Goal: Task Accomplishment & Management: Use online tool/utility

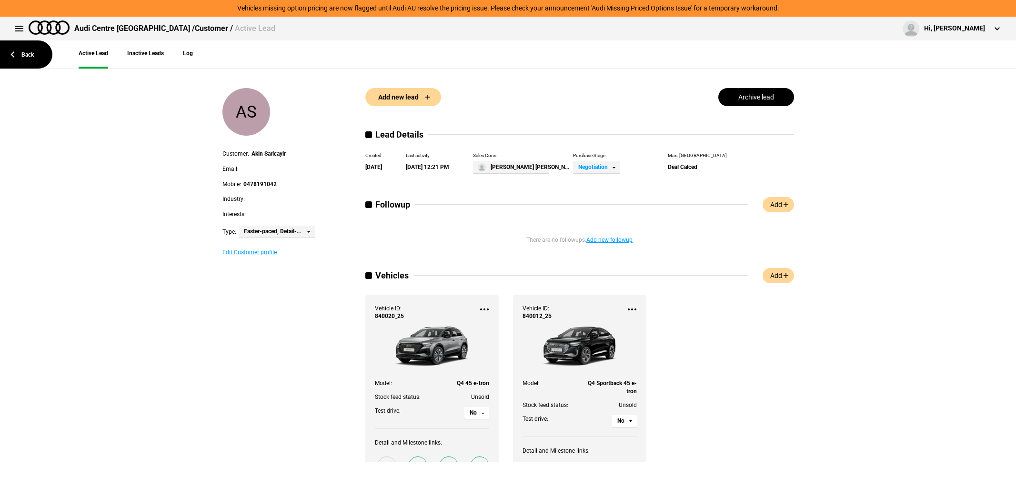
click at [21, 60] on link "Back" at bounding box center [26, 54] width 52 height 28
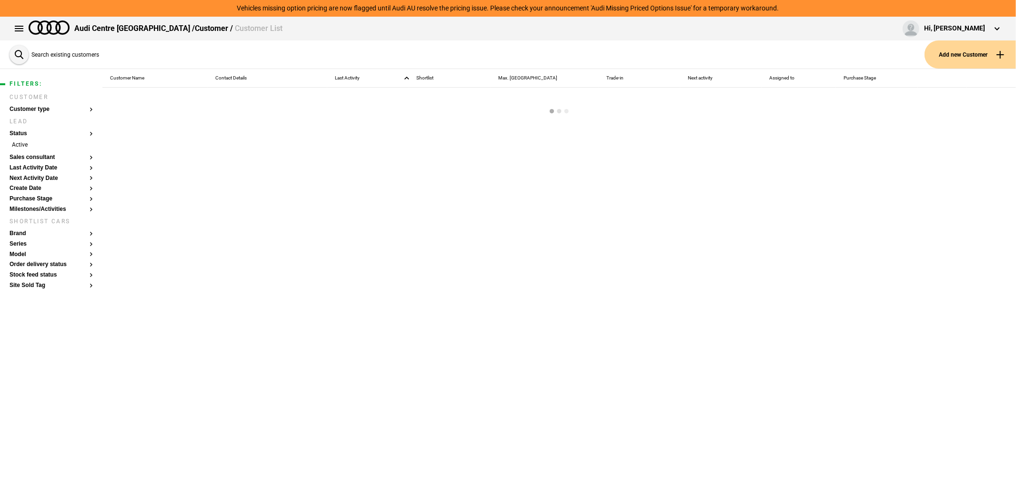
click at [955, 56] on button "Add new Customer" at bounding box center [970, 54] width 91 height 28
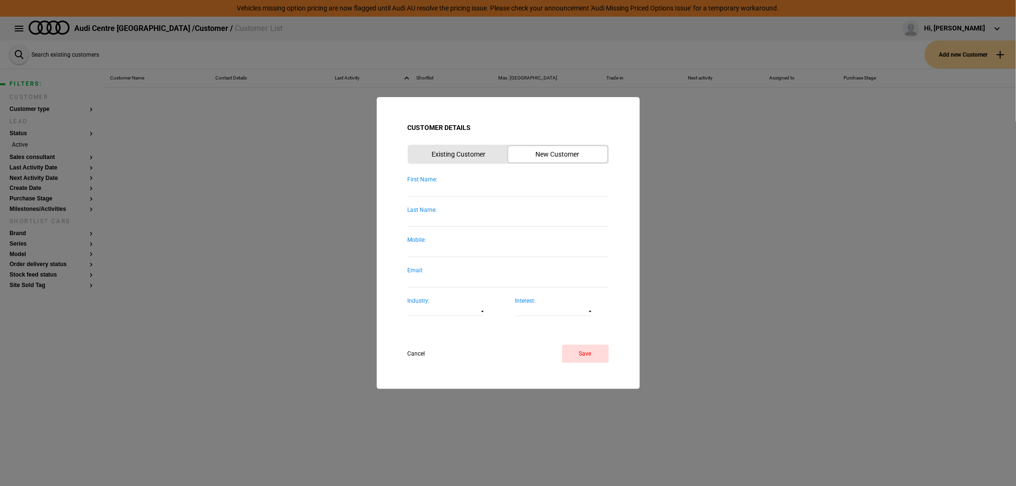
click at [464, 188] on input "First Name:" at bounding box center [508, 189] width 201 height 13
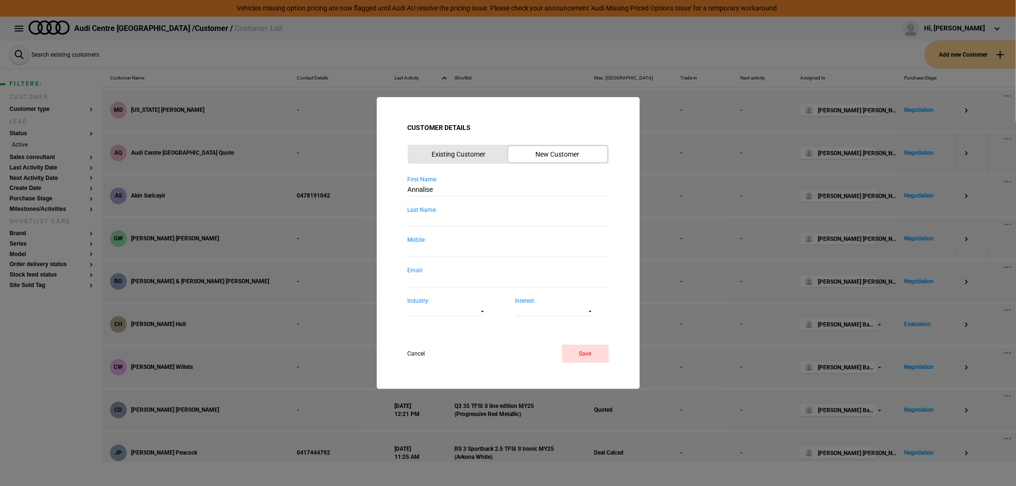
type input "Annalise"
type input "Price"
click at [596, 339] on form "First Name: [PERSON_NAME] Last Name: Price Mobile: Email: Industry: Loading... …" at bounding box center [508, 269] width 201 height 187
click at [589, 356] on button "Save" at bounding box center [585, 354] width 47 height 18
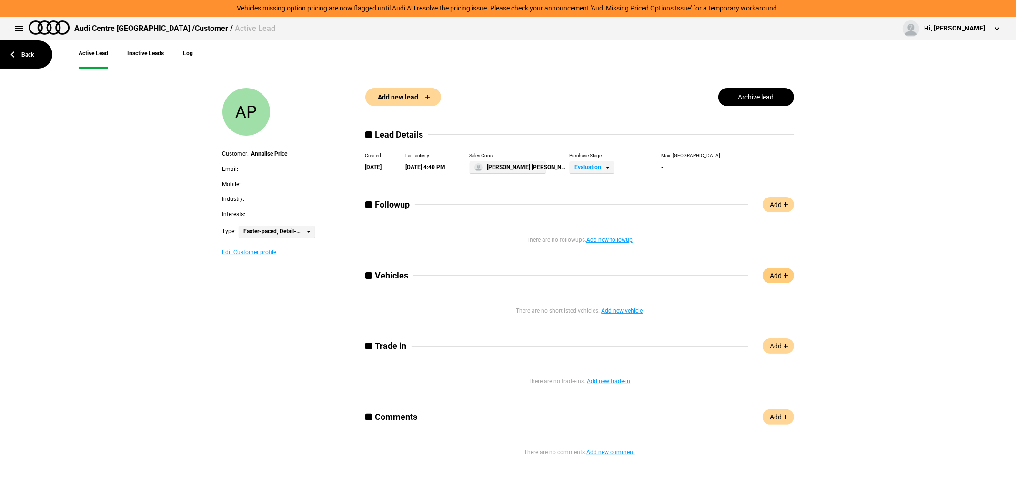
click at [776, 274] on link "Add" at bounding box center [778, 275] width 31 height 15
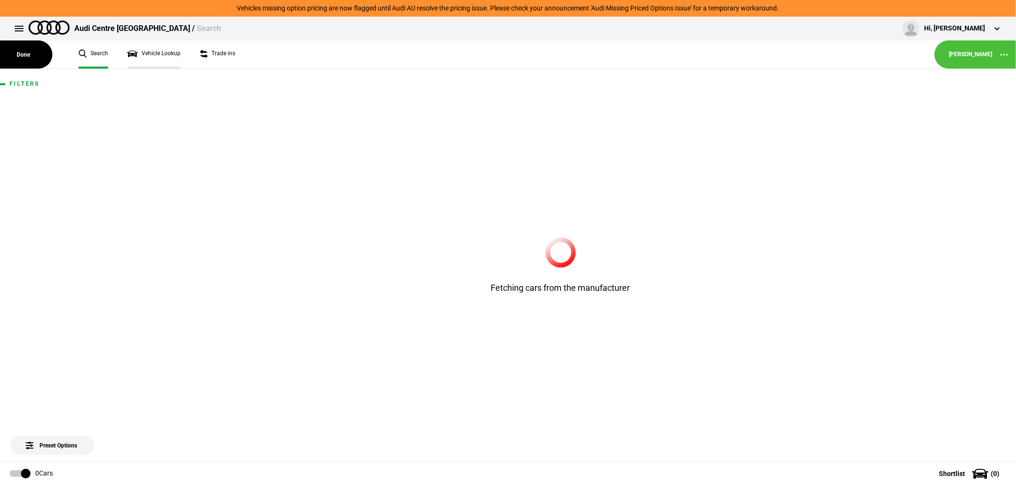
click at [143, 50] on link "Vehicle Lookup" at bounding box center [153, 54] width 53 height 28
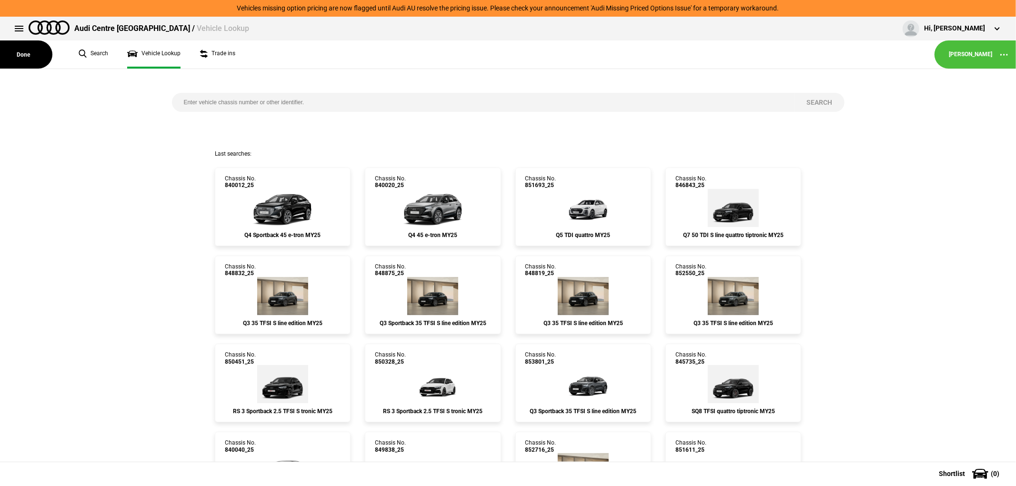
click at [340, 105] on input "search" at bounding box center [483, 102] width 623 height 19
type input "849118"
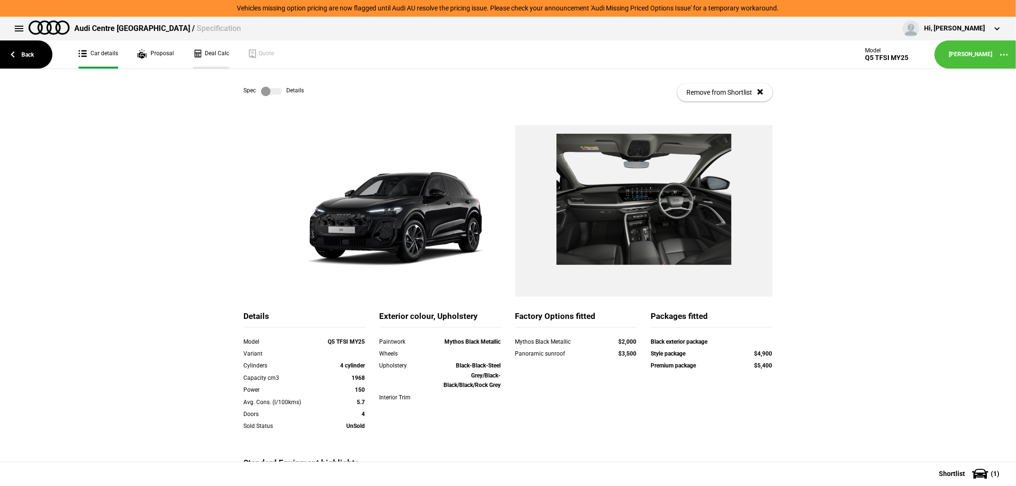
click at [208, 51] on link "Deal Calc" at bounding box center [211, 54] width 36 height 28
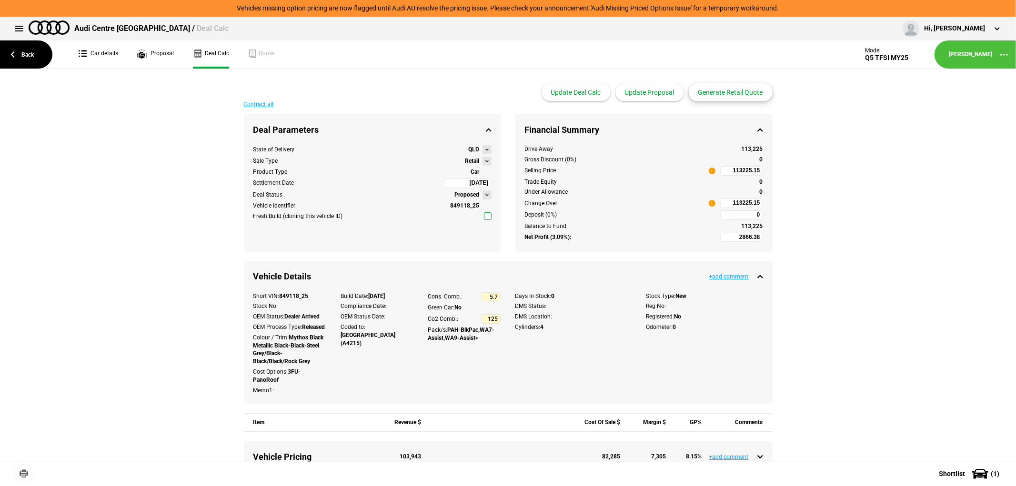
click at [720, 91] on button "Generate Retail Quote" at bounding box center [731, 92] width 84 height 18
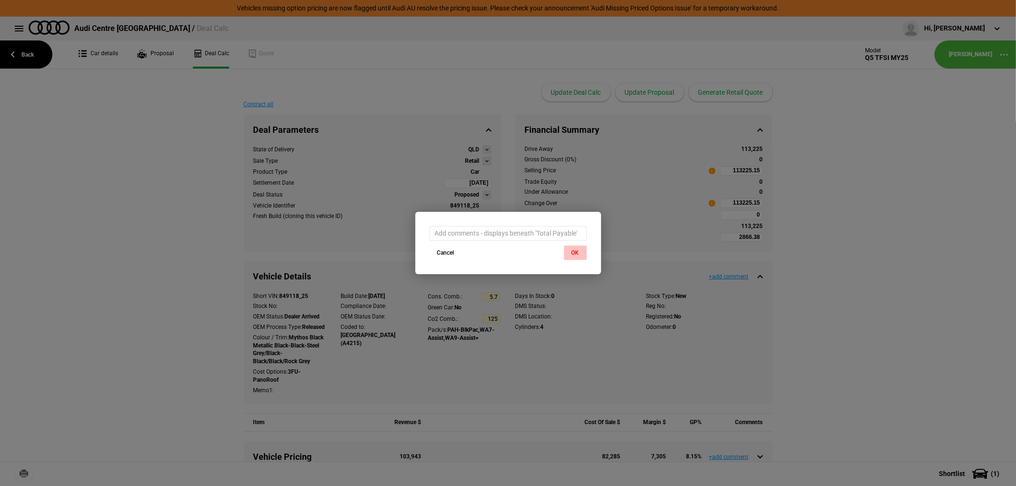
click at [576, 249] on button "OK" at bounding box center [575, 253] width 23 height 14
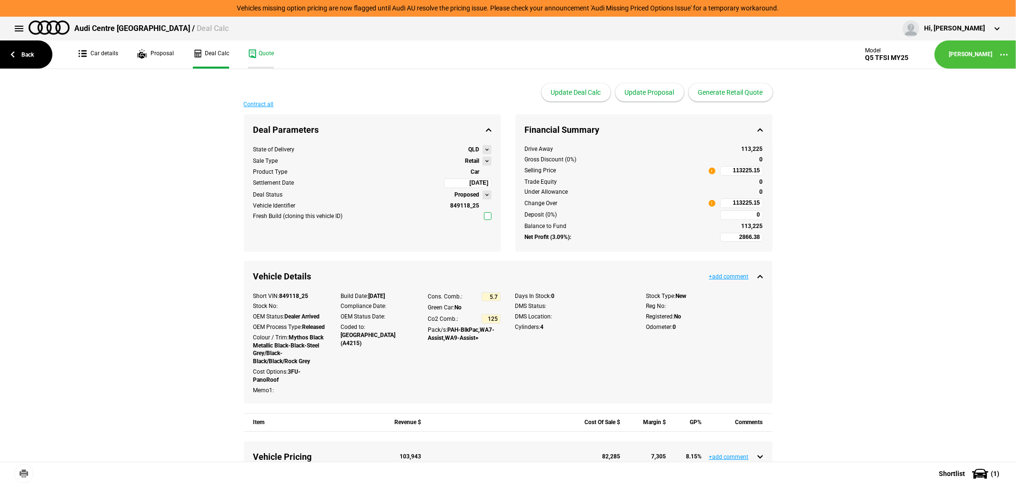
click at [258, 49] on link "Quote" at bounding box center [261, 54] width 26 height 28
